Goal: Information Seeking & Learning: Learn about a topic

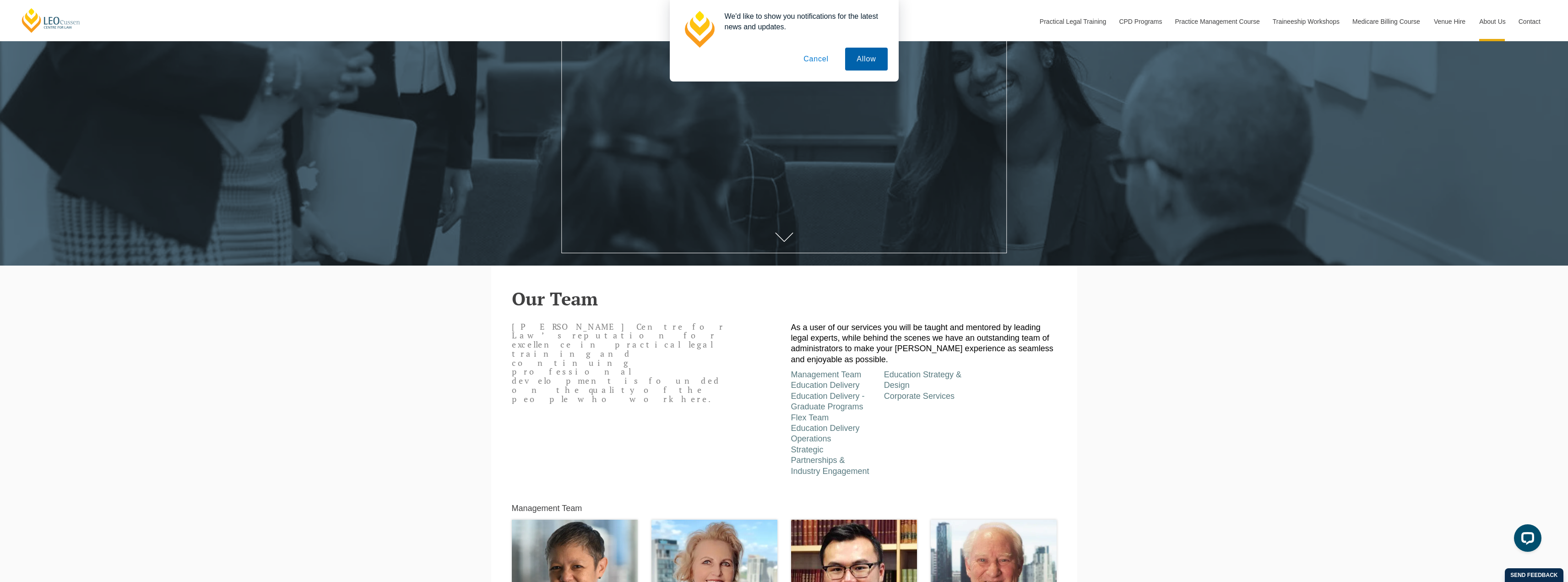
click at [872, 64] on button "Allow" at bounding box center [866, 59] width 42 height 23
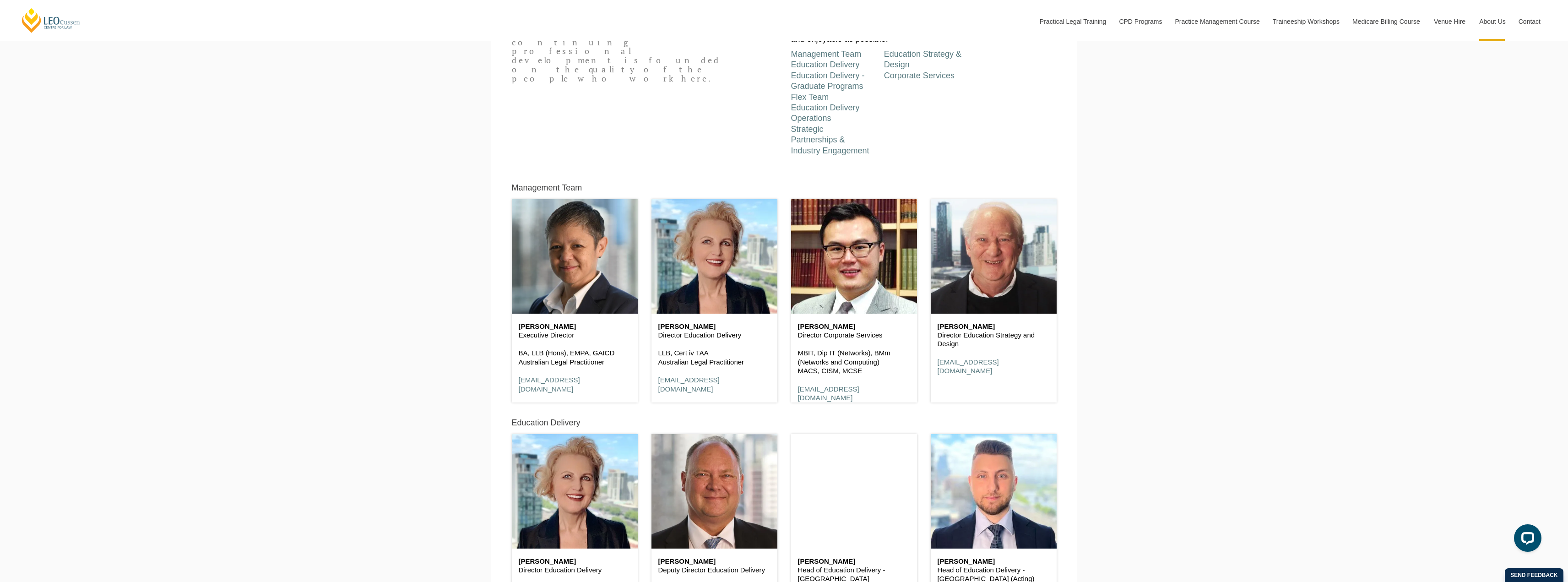
scroll to position [321, 0]
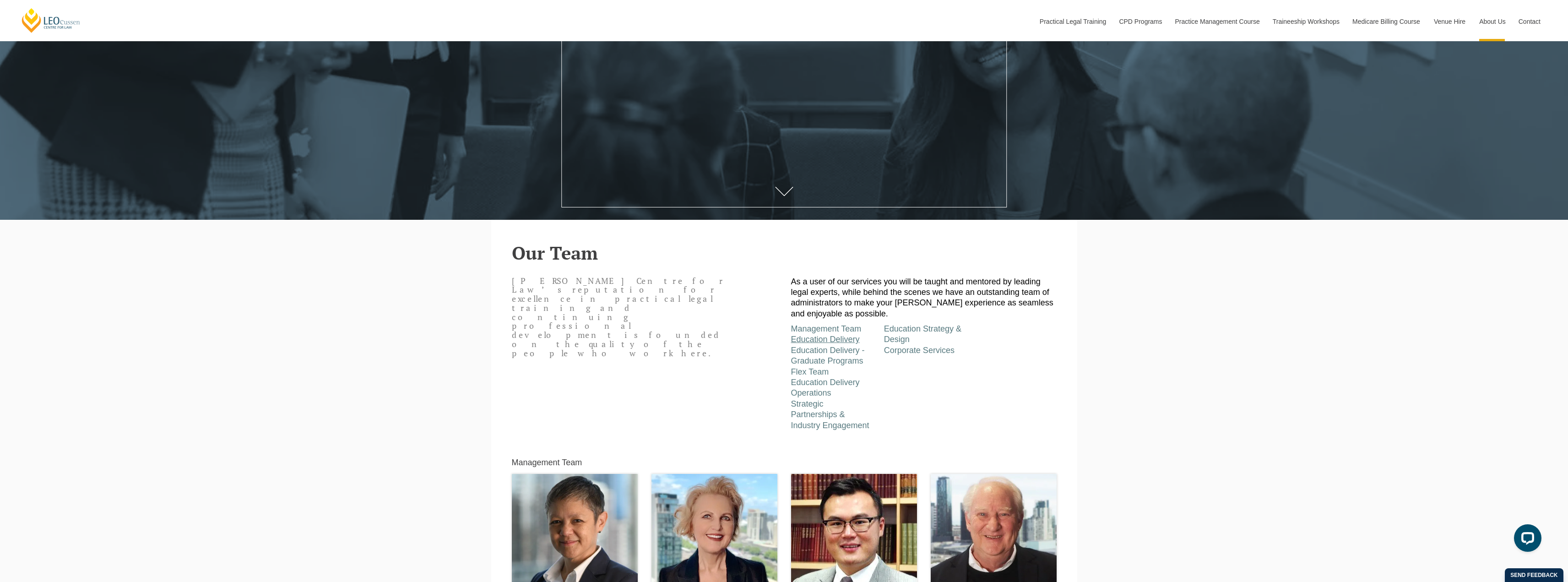
click at [840, 343] on link "Education Delivery" at bounding box center [826, 340] width 69 height 9
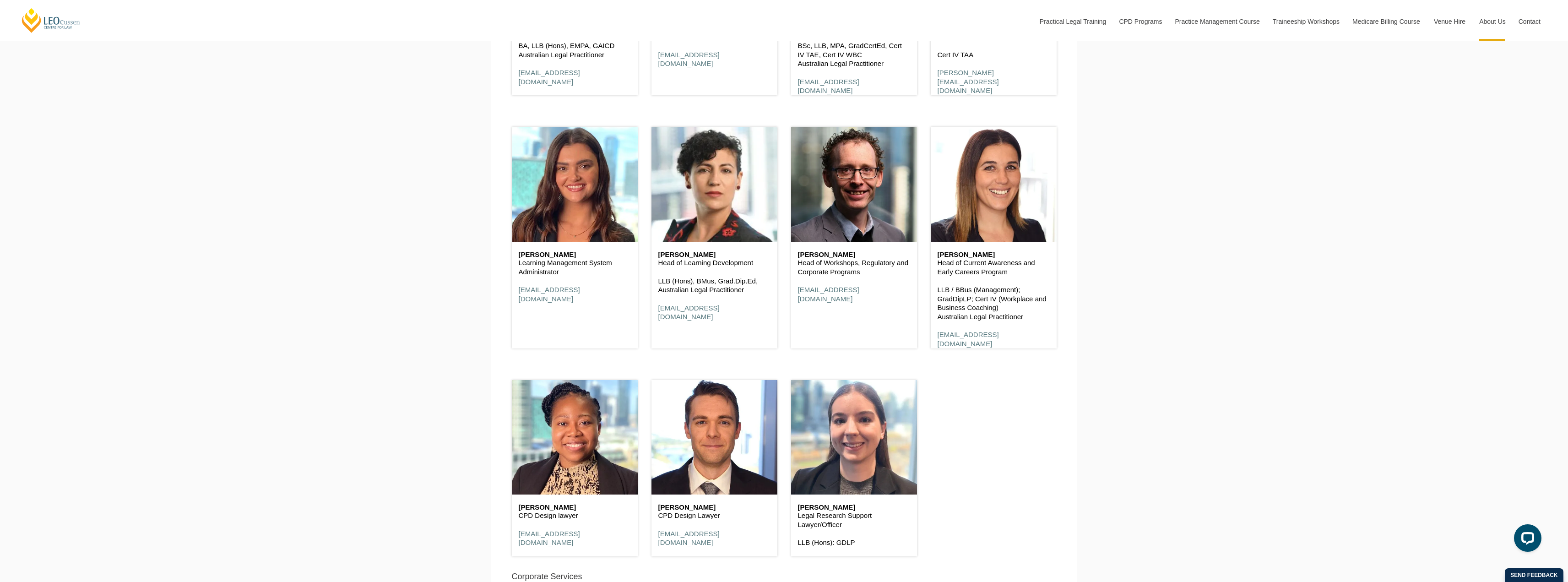
scroll to position [4916, 0]
